Goal: Transaction & Acquisition: Purchase product/service

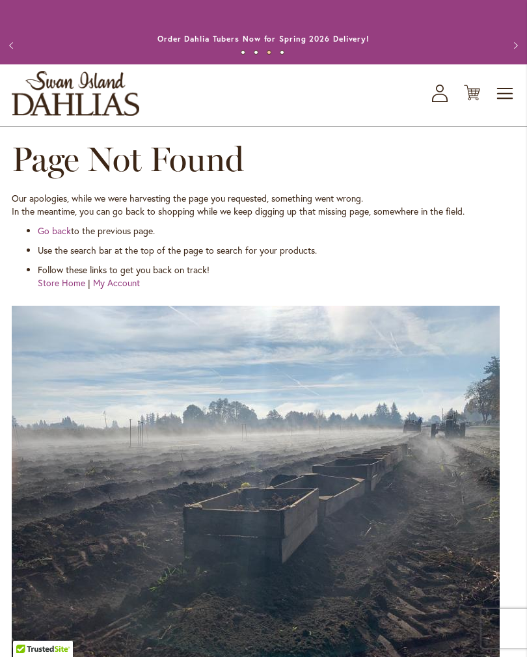
click at [444, 102] on icon "My Account" at bounding box center [440, 94] width 16 height 18
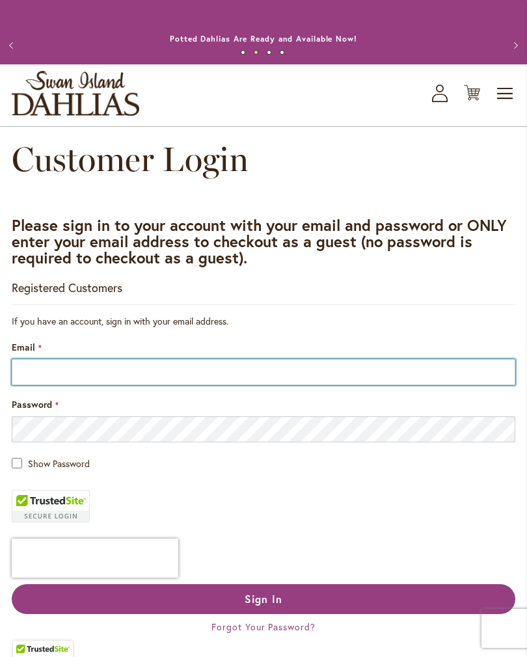
type input "**********"
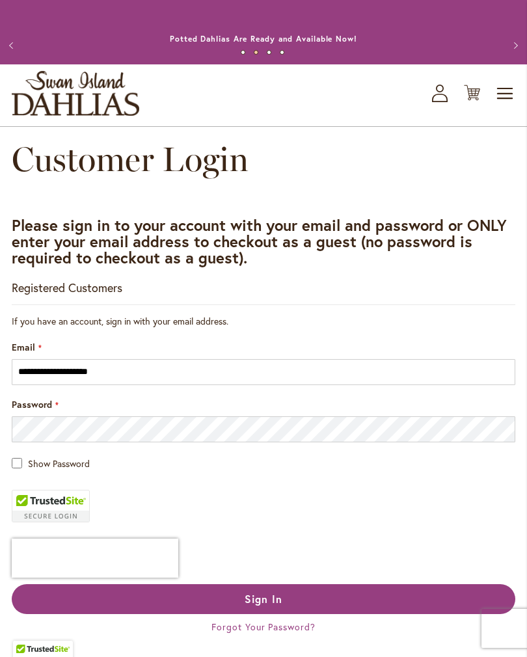
click at [264, 612] on button "Sign In" at bounding box center [264, 599] width 504 height 30
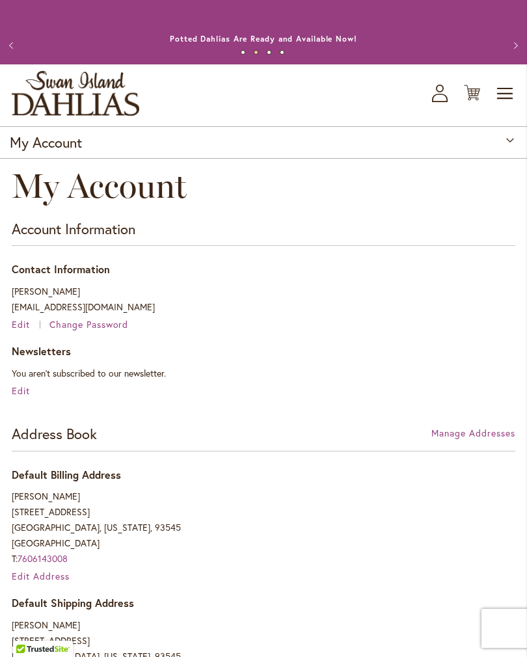
click at [20, 56] on button "Previous" at bounding box center [13, 46] width 26 height 26
click at [513, 107] on span "Toggle Nav" at bounding box center [506, 94] width 20 height 26
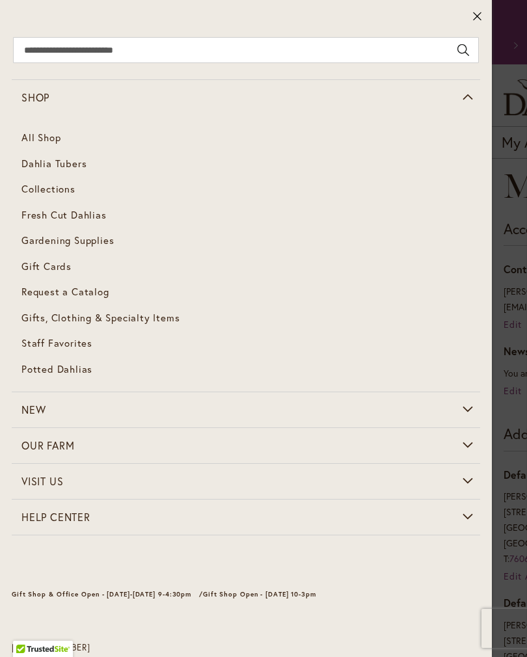
click at [74, 165] on span "Dahlia Tubers" at bounding box center [53, 163] width 65 height 13
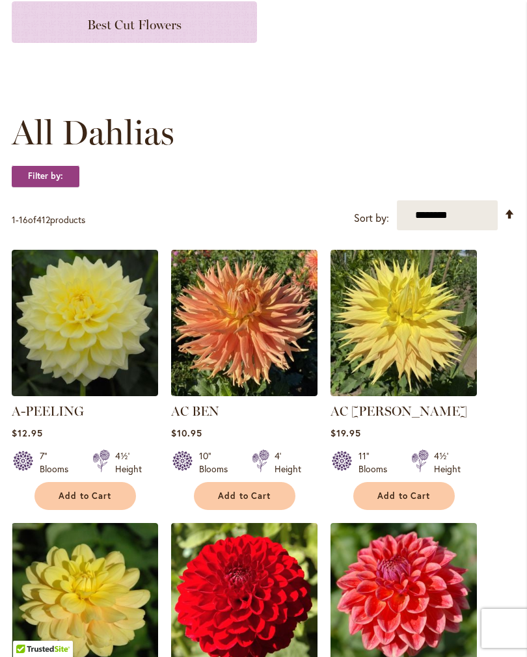
scroll to position [280, 0]
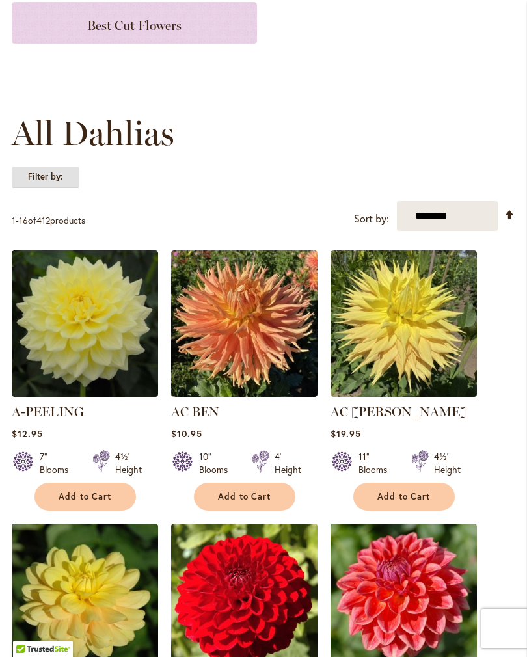
click at [55, 187] on strong "Filter by:" at bounding box center [46, 177] width 68 height 22
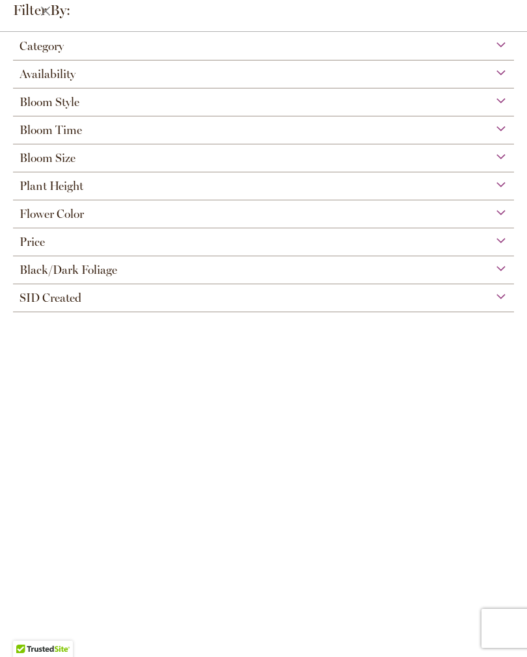
scroll to position [77, 0]
click at [87, 218] on div "Flower Color" at bounding box center [263, 210] width 501 height 21
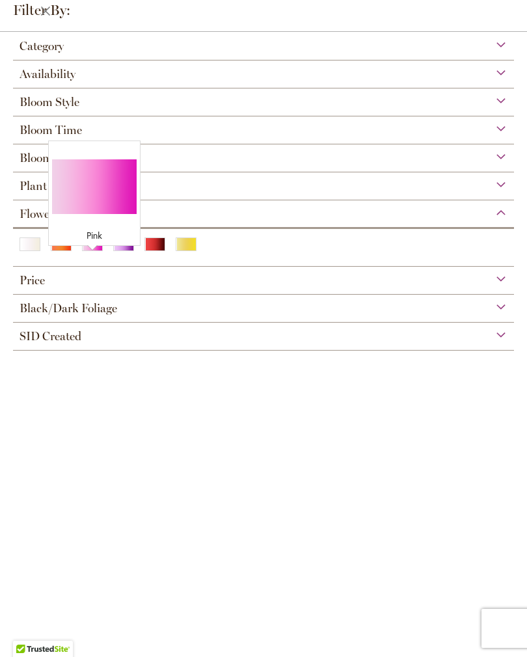
click at [96, 251] on div "Pink" at bounding box center [92, 245] width 21 height 14
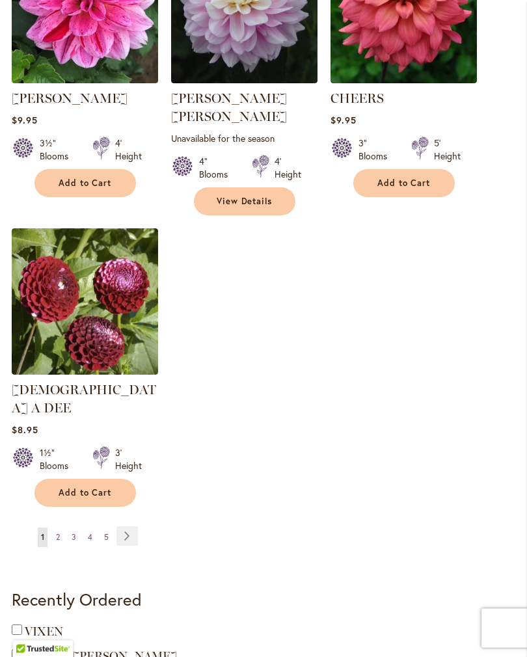
scroll to position [1605, 0]
click at [125, 526] on link "Page Next" at bounding box center [126, 536] width 21 height 20
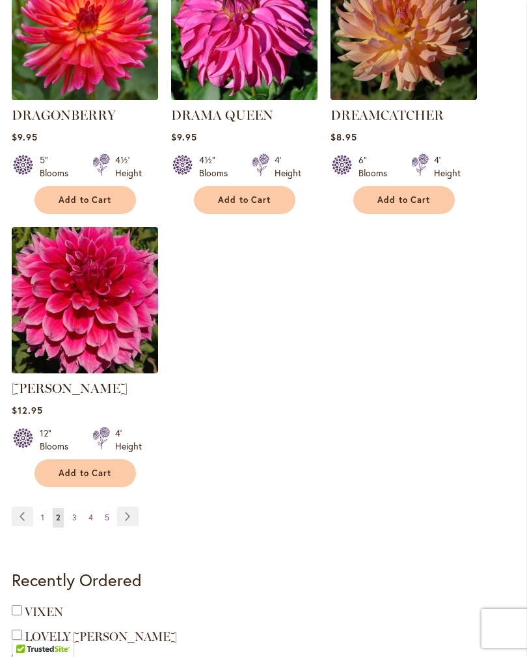
scroll to position [1605, 0]
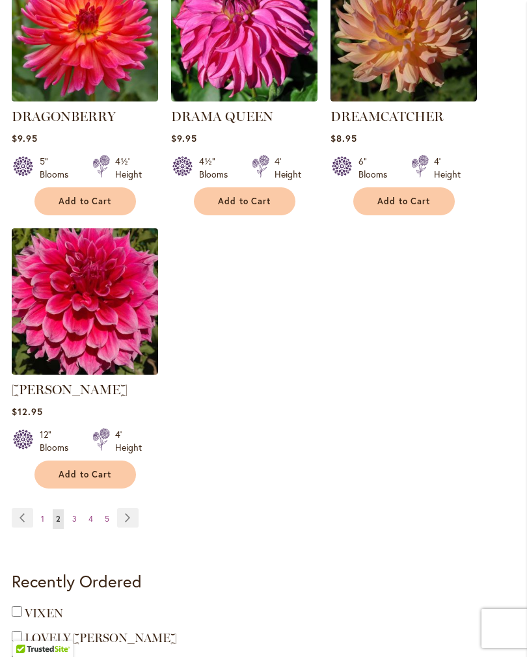
click at [127, 508] on link "Page Next" at bounding box center [127, 518] width 21 height 20
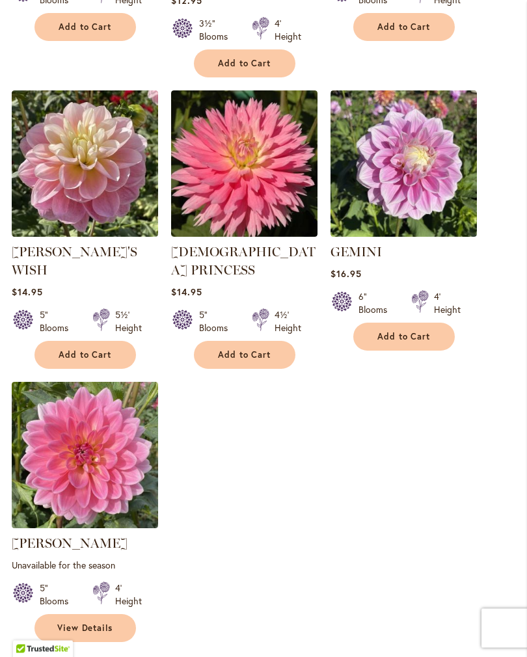
scroll to position [1470, 0]
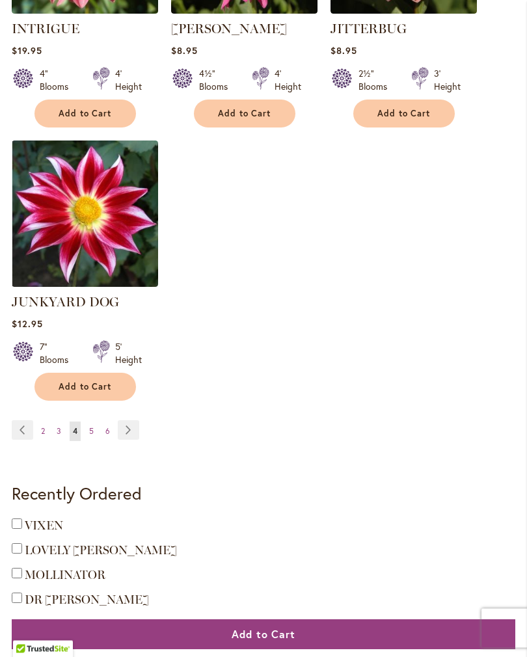
scroll to position [1657, 0]
click at [135, 439] on link "Page Next" at bounding box center [128, 430] width 21 height 20
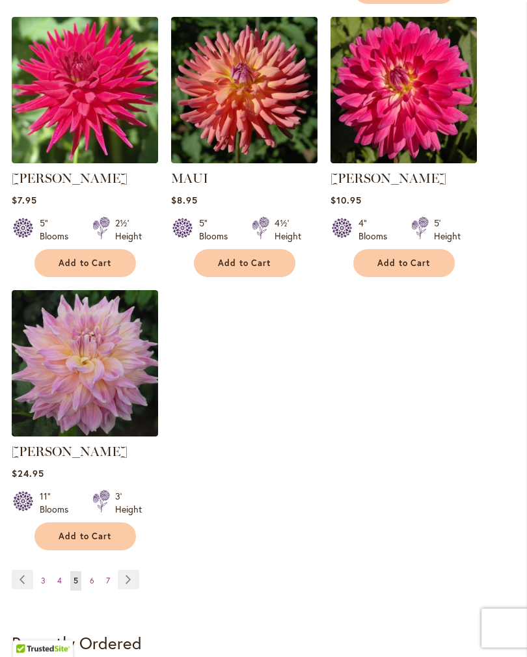
scroll to position [1525, 0]
click at [126, 574] on link "Page Next" at bounding box center [128, 580] width 21 height 20
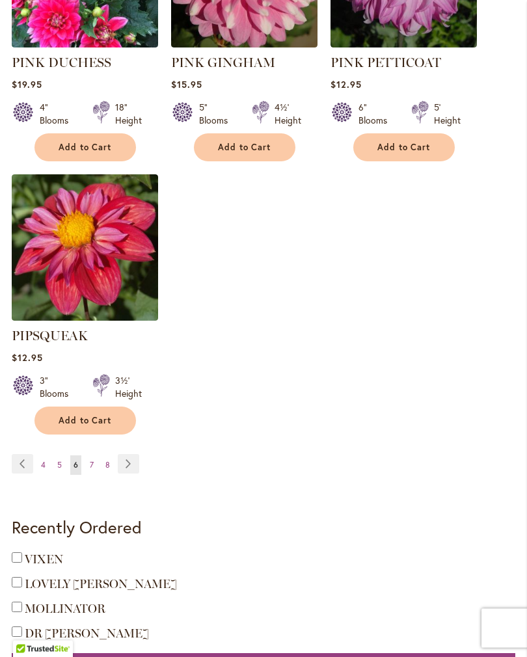
scroll to position [1655, 0]
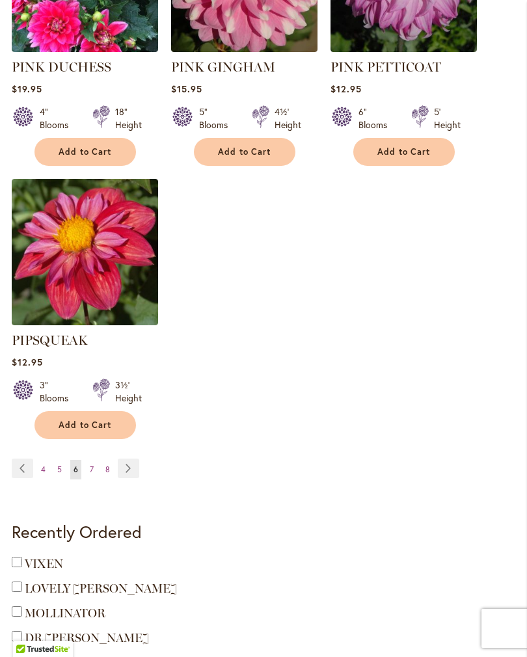
click at [124, 459] on link "Page Next" at bounding box center [128, 469] width 21 height 20
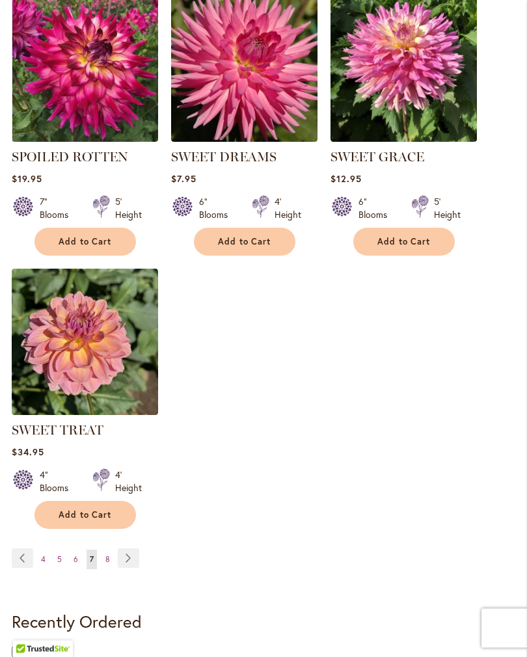
scroll to position [1529, 0]
click at [126, 568] on link "Page Next" at bounding box center [128, 559] width 21 height 20
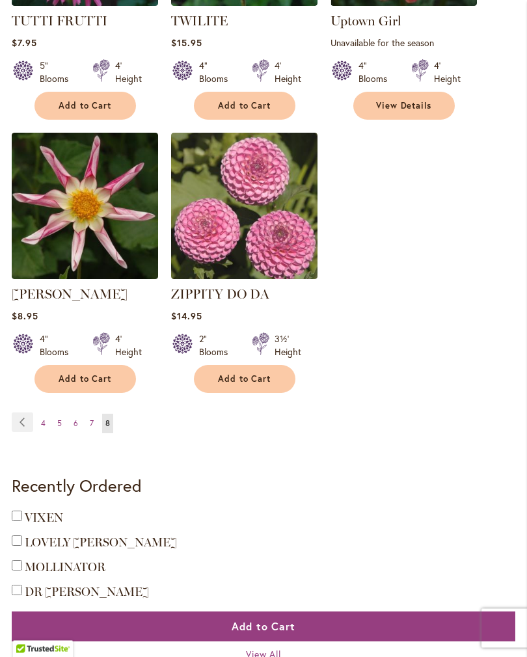
scroll to position [844, 0]
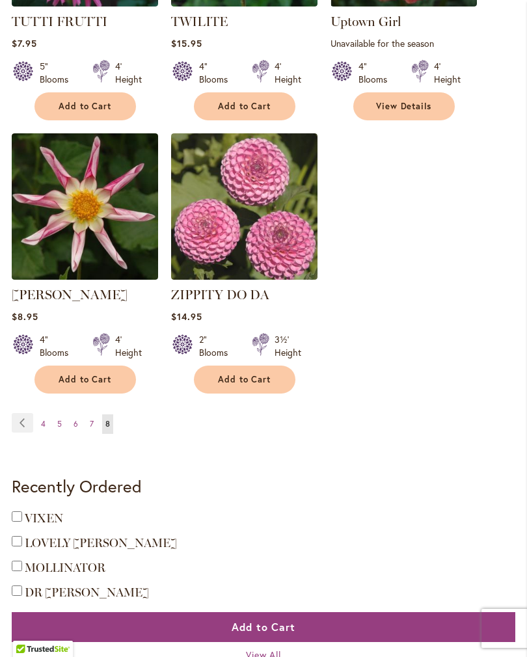
click at [140, 428] on ul "Page Previous Page 4 Page 5 Page 6 Page 7 8" at bounding box center [78, 423] width 133 height 21
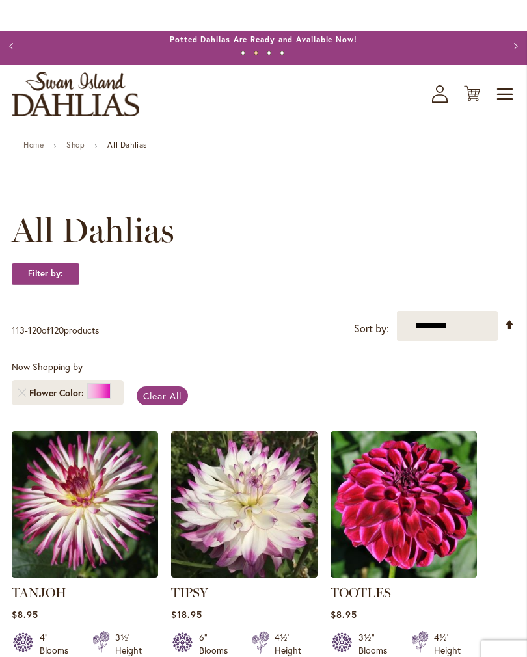
scroll to position [0, 0]
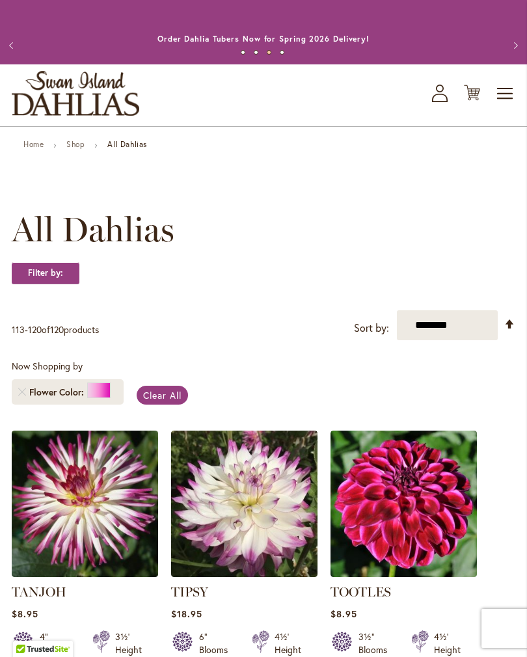
click at [506, 107] on span "Toggle Nav" at bounding box center [506, 94] width 20 height 26
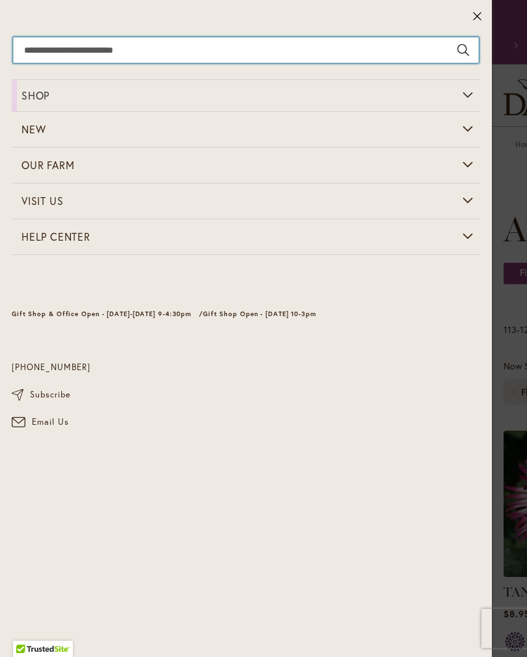
click at [41, 50] on input "Search" at bounding box center [246, 50] width 466 height 26
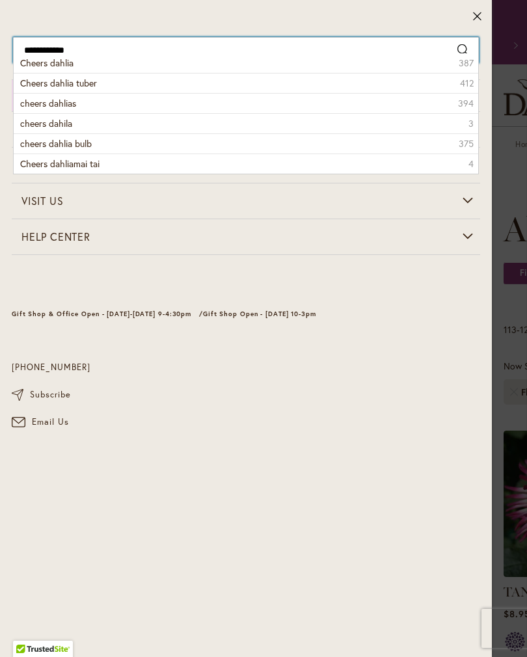
type input "**********"
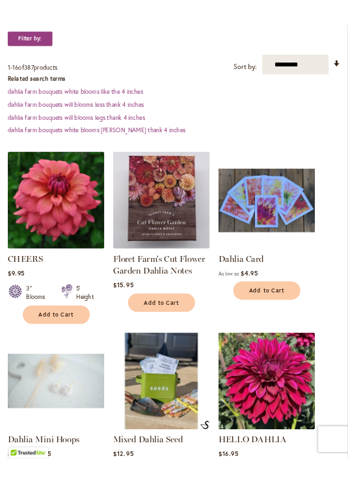
scroll to position [376, 0]
